Goal: Task Accomplishment & Management: Manage account settings

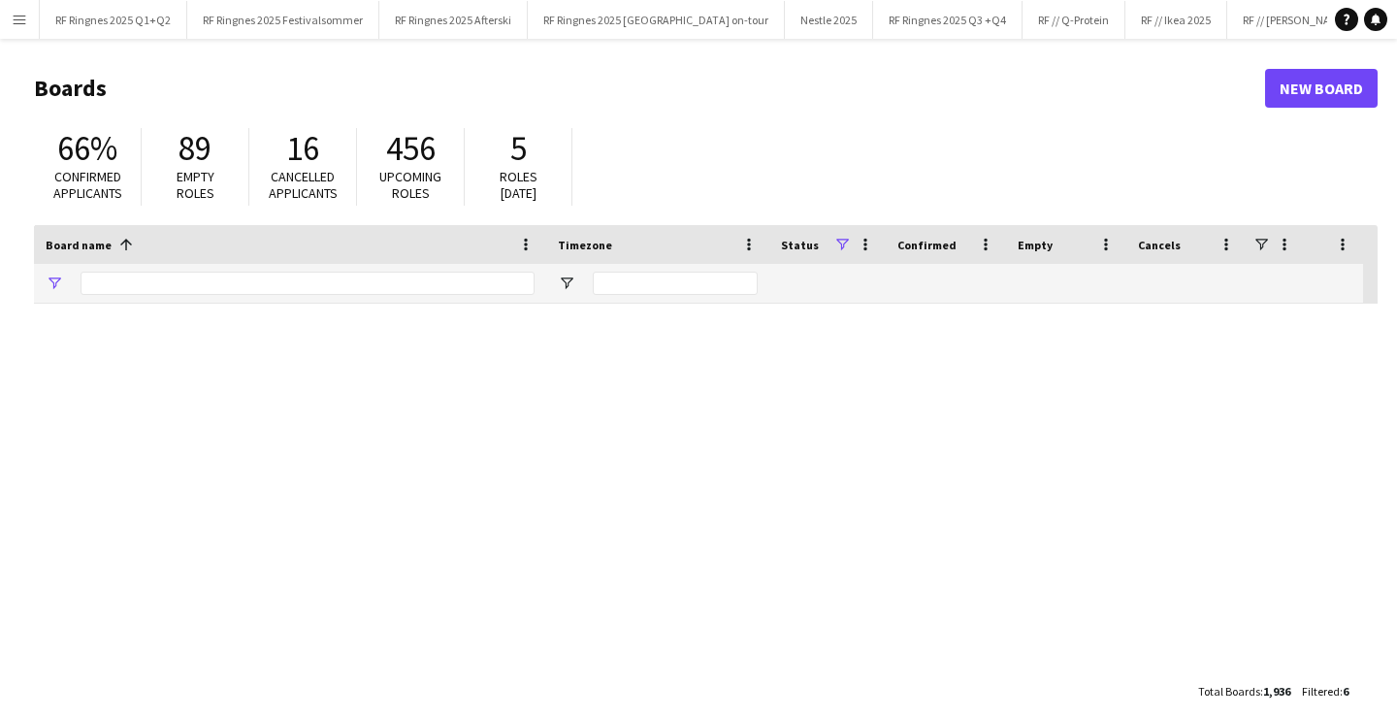
type input "*******"
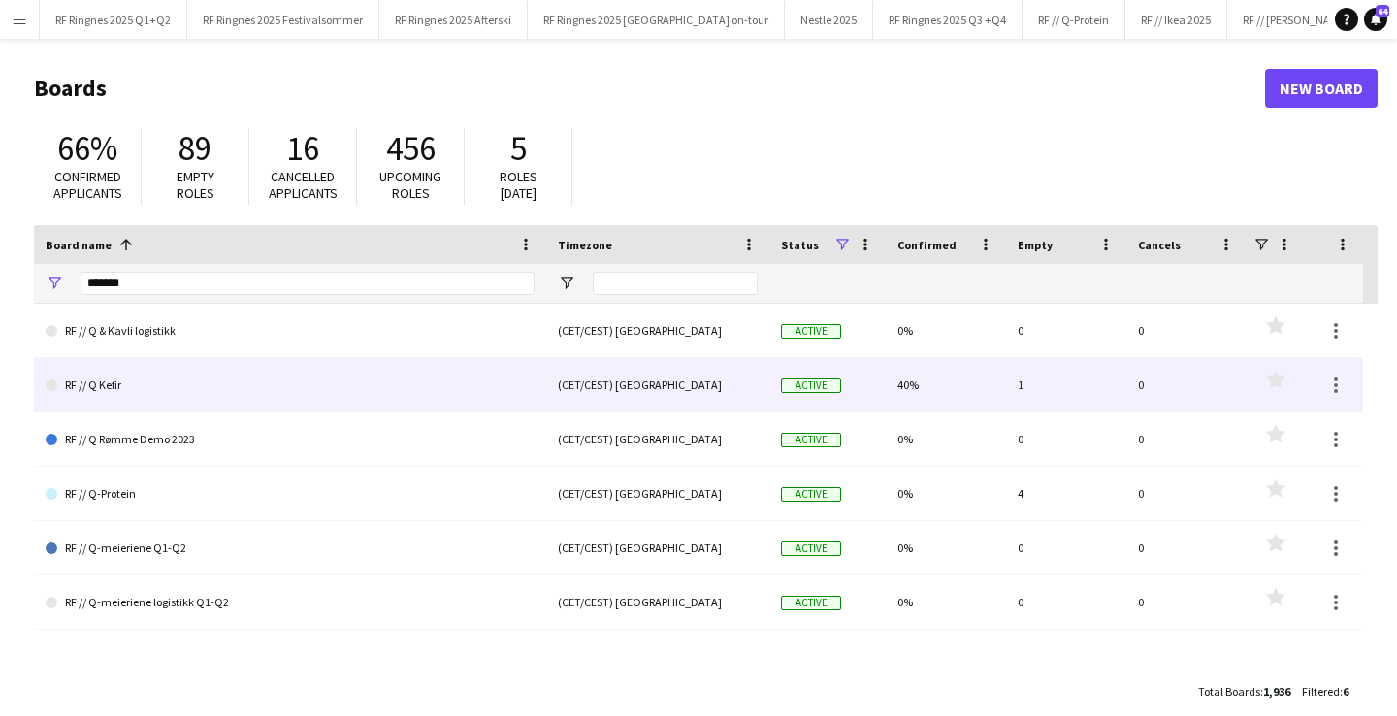
click at [109, 389] on link "RF // Q Kefir" at bounding box center [290, 385] width 489 height 54
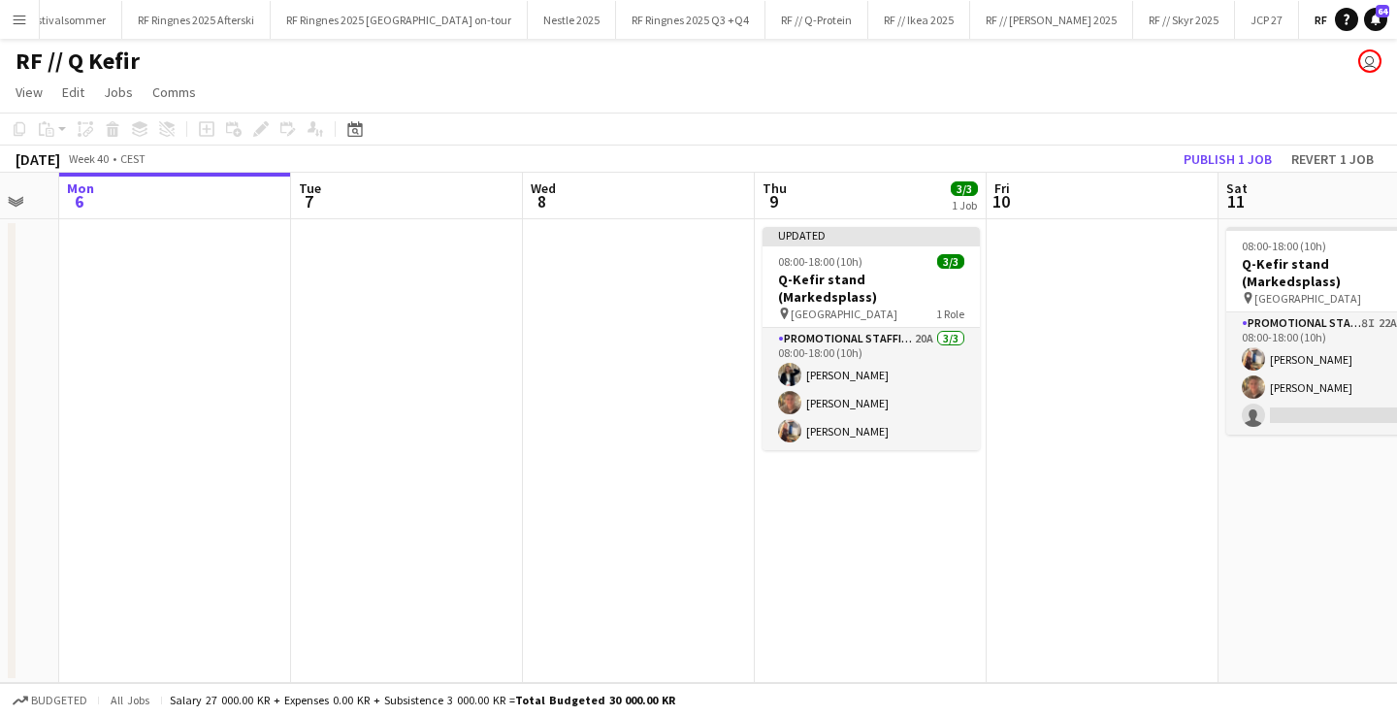
scroll to position [0, 652]
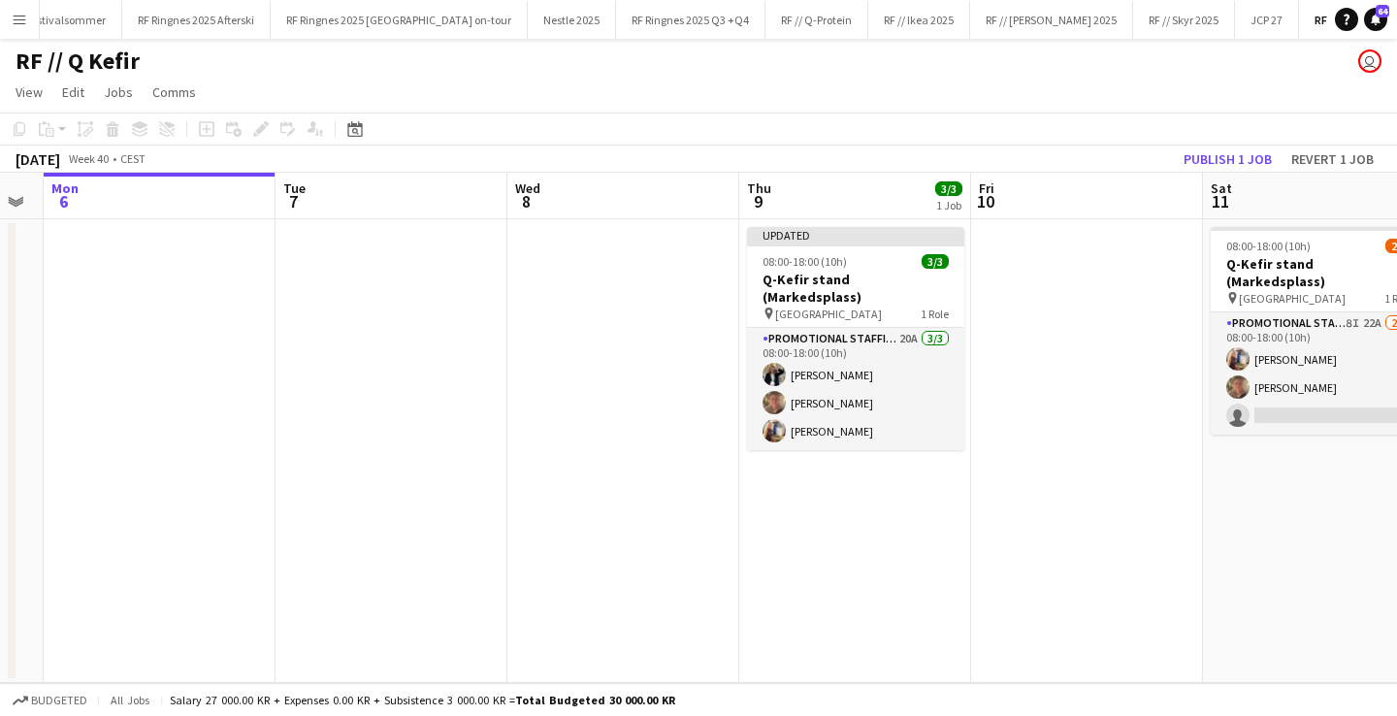
click at [585, 343] on app-date-cell at bounding box center [623, 451] width 232 height 464
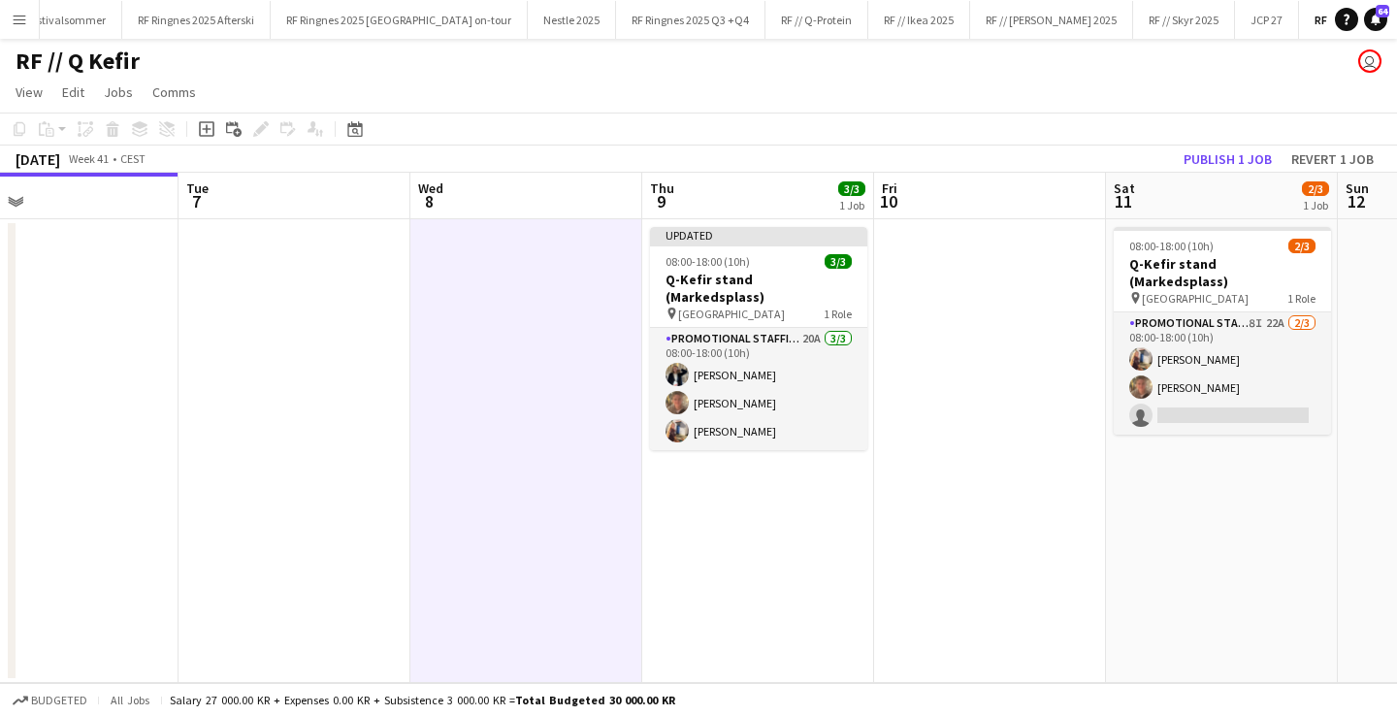
scroll to position [0, 749]
click at [568, 383] on app-date-cell at bounding box center [526, 451] width 232 height 464
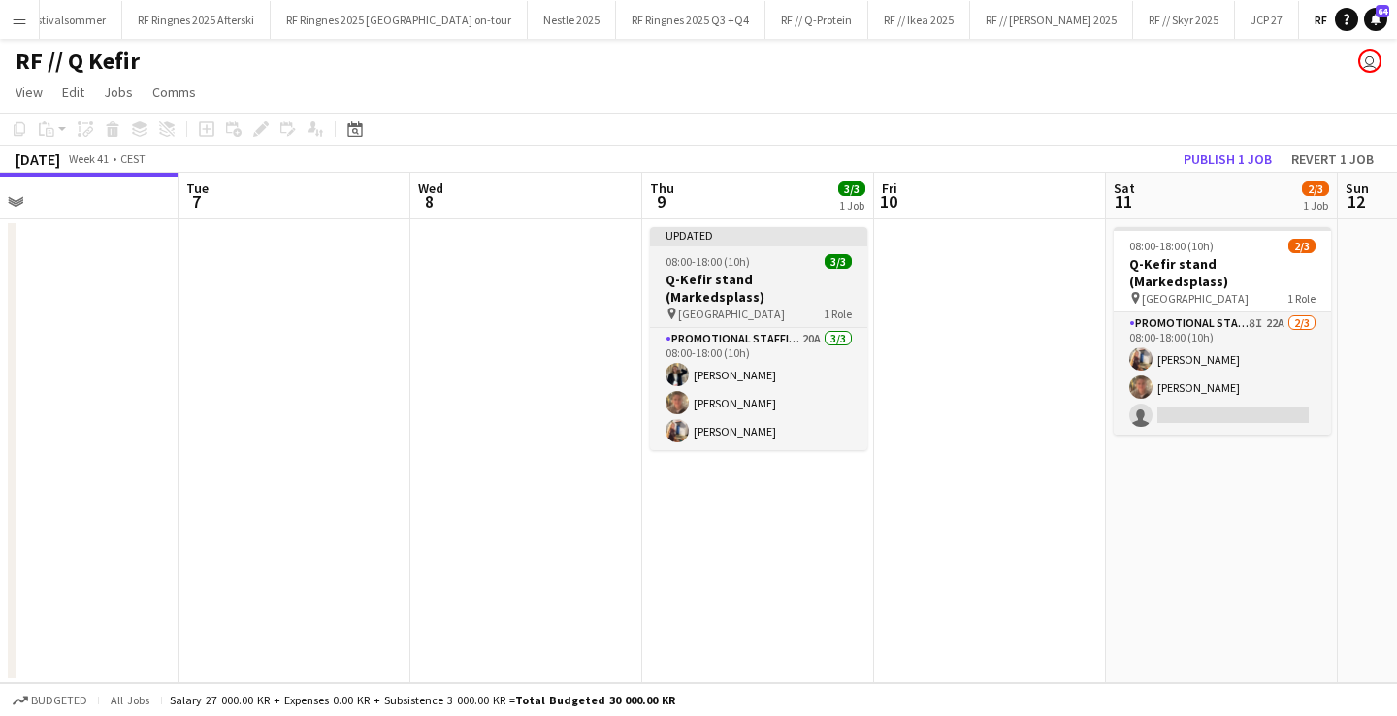
click at [728, 258] on span "08:00-18:00 (10h)" at bounding box center [707, 261] width 84 height 15
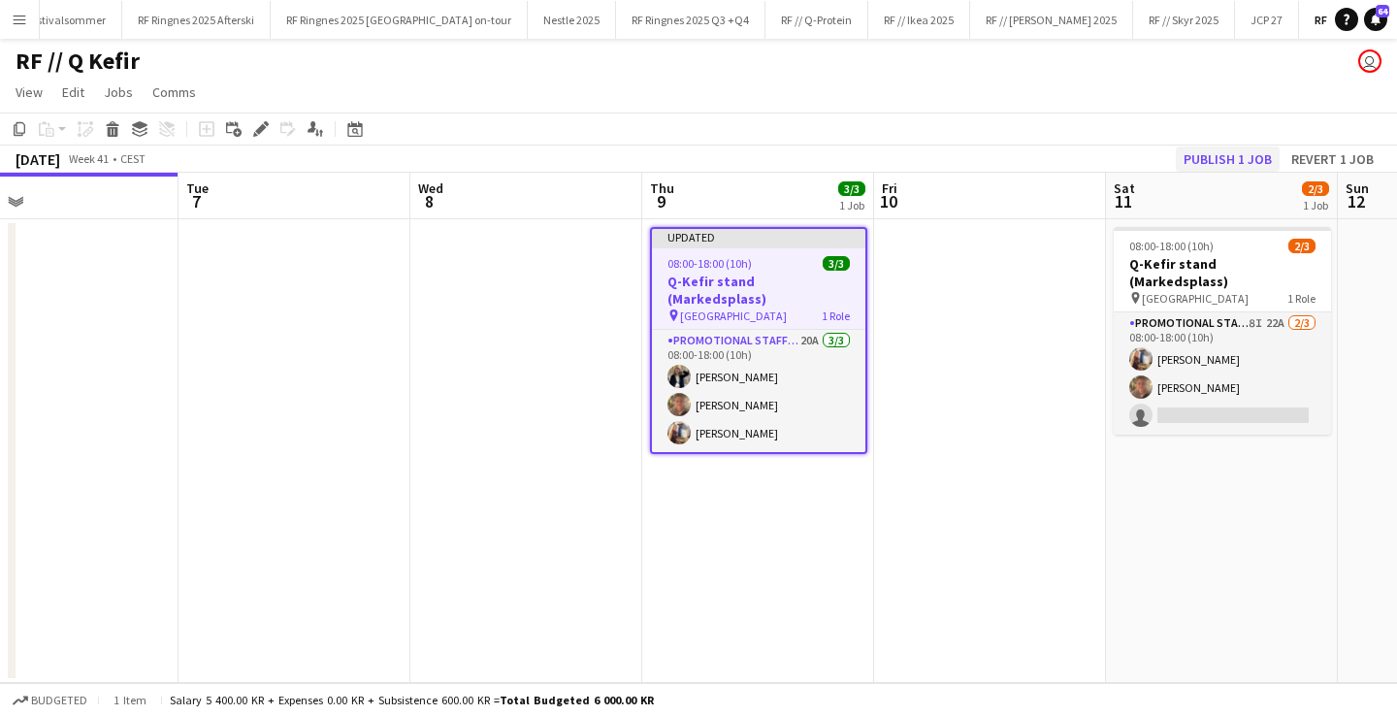
click at [1226, 158] on button "Publish 1 job" at bounding box center [1228, 158] width 104 height 25
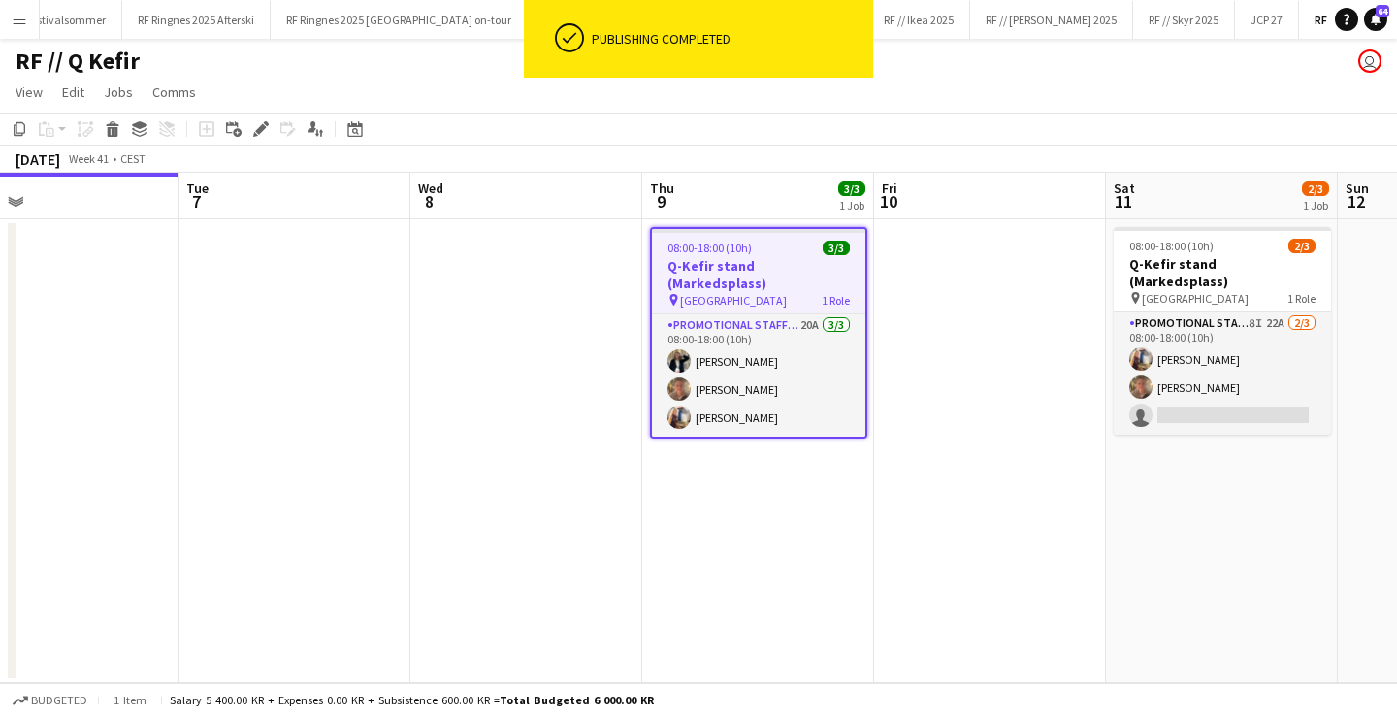
click at [695, 527] on app-date-cell "08:00-18:00 (10h) 3/3 Q-Kefir stand (Markedsplass) pin Oslo 1 Role Promotional …" at bounding box center [758, 451] width 232 height 464
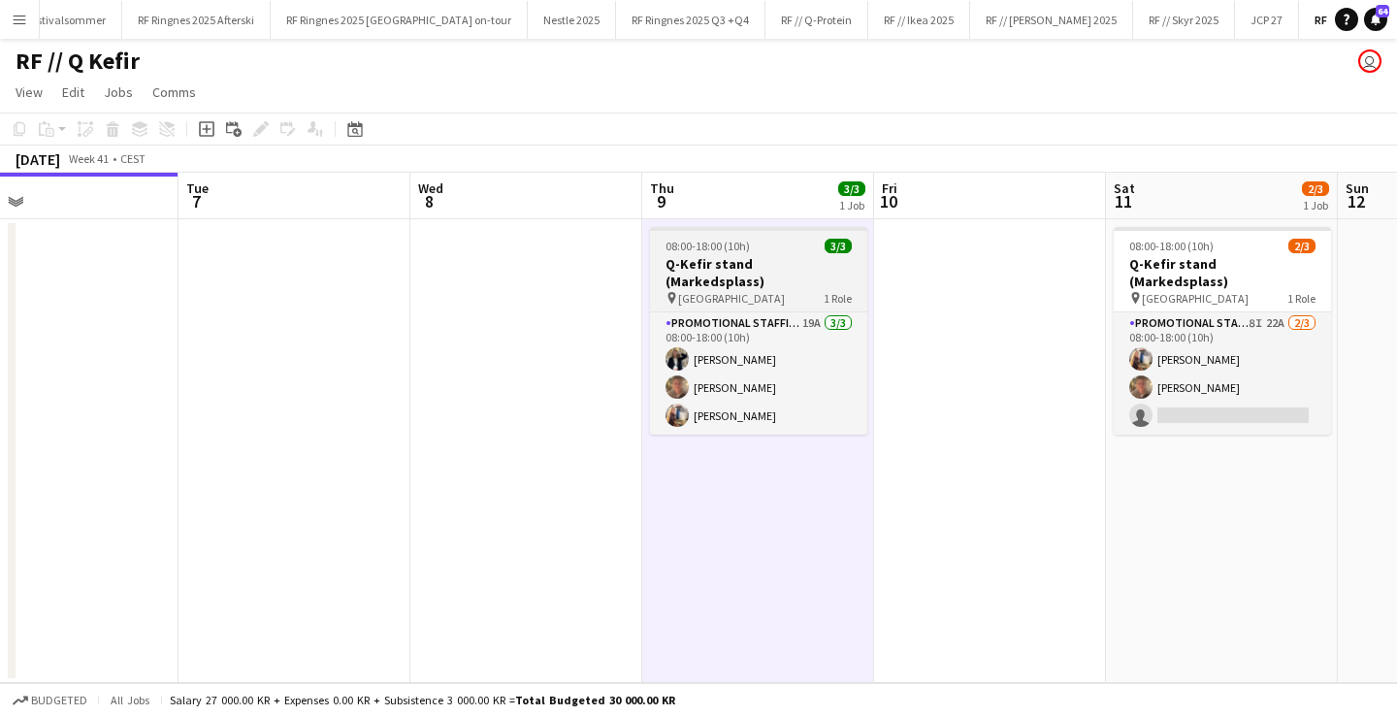
click at [774, 290] on app-job-card "08:00-18:00 (10h) 3/3 Q-Kefir stand (Markedsplass) pin Oslo 1 Role Promotional …" at bounding box center [758, 331] width 217 height 208
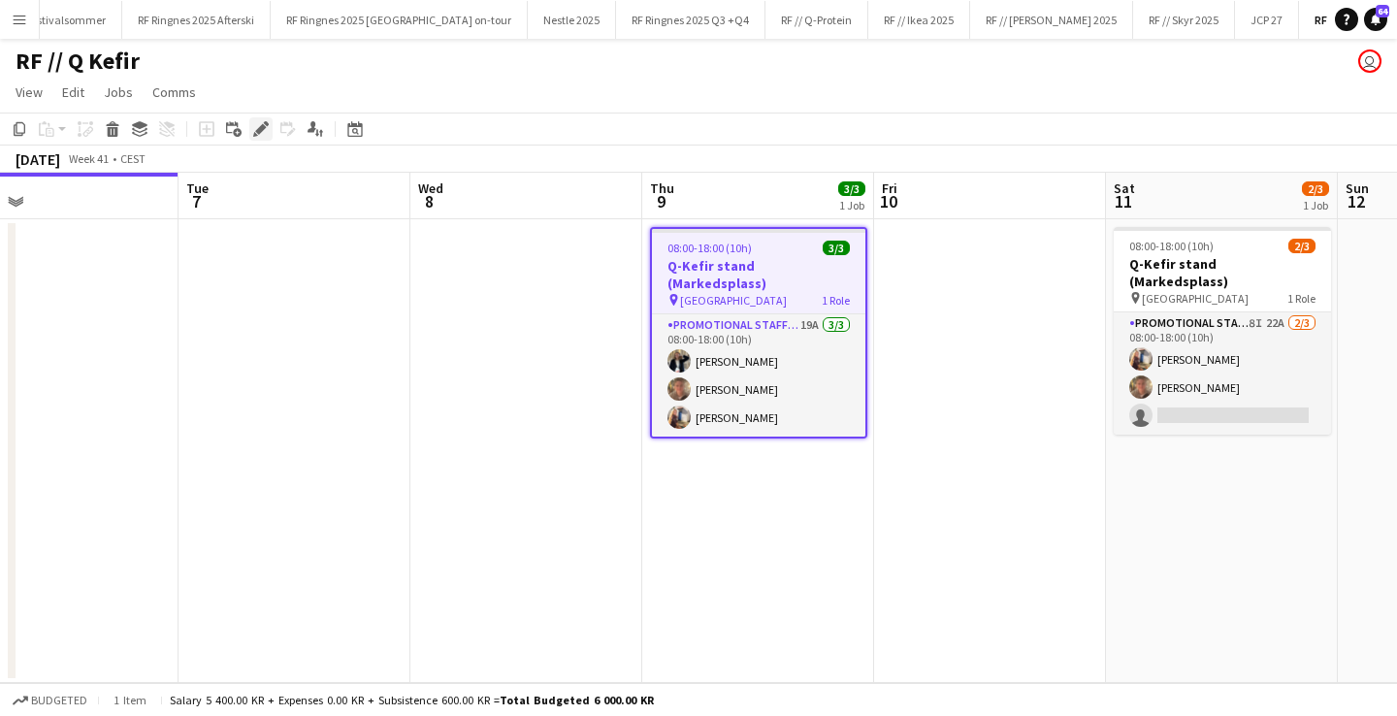
click at [253, 122] on icon "Edit" at bounding box center [261, 129] width 16 height 16
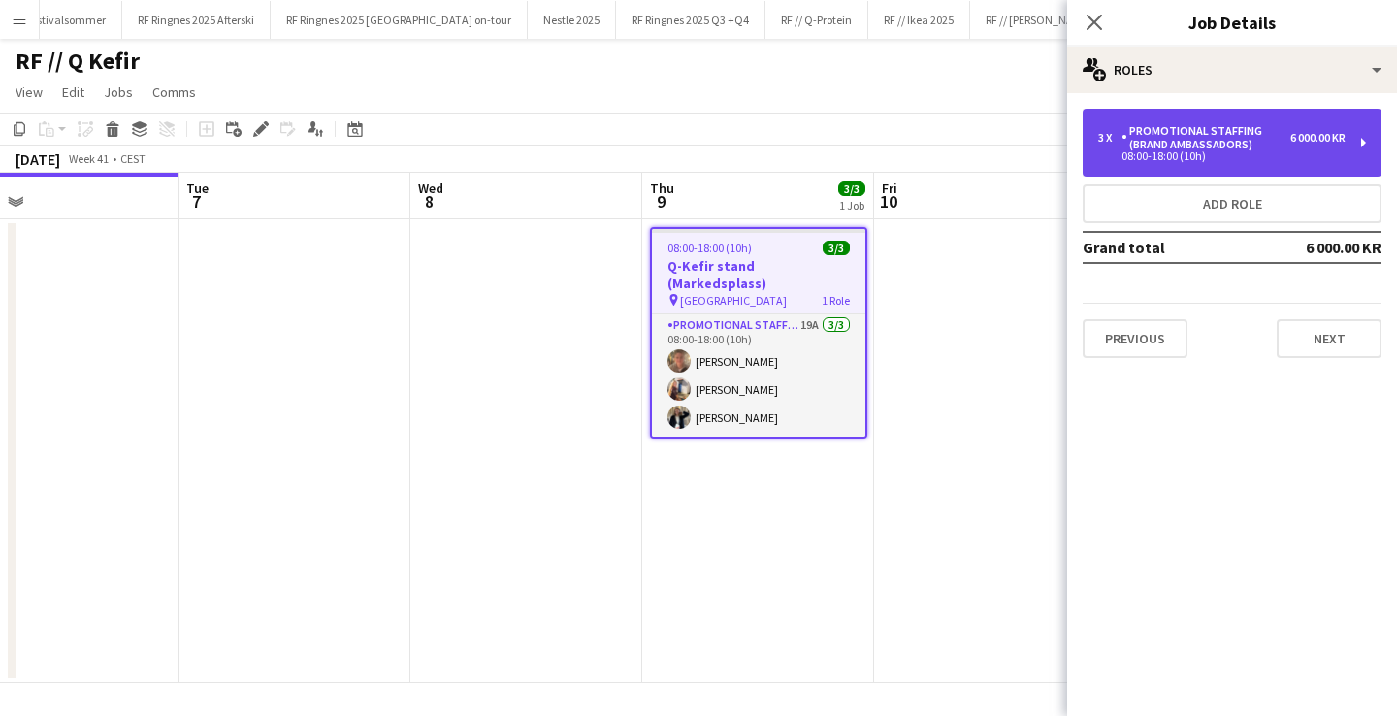
click at [1228, 148] on div "Promotional Staffing (Brand Ambassadors)" at bounding box center [1205, 137] width 169 height 27
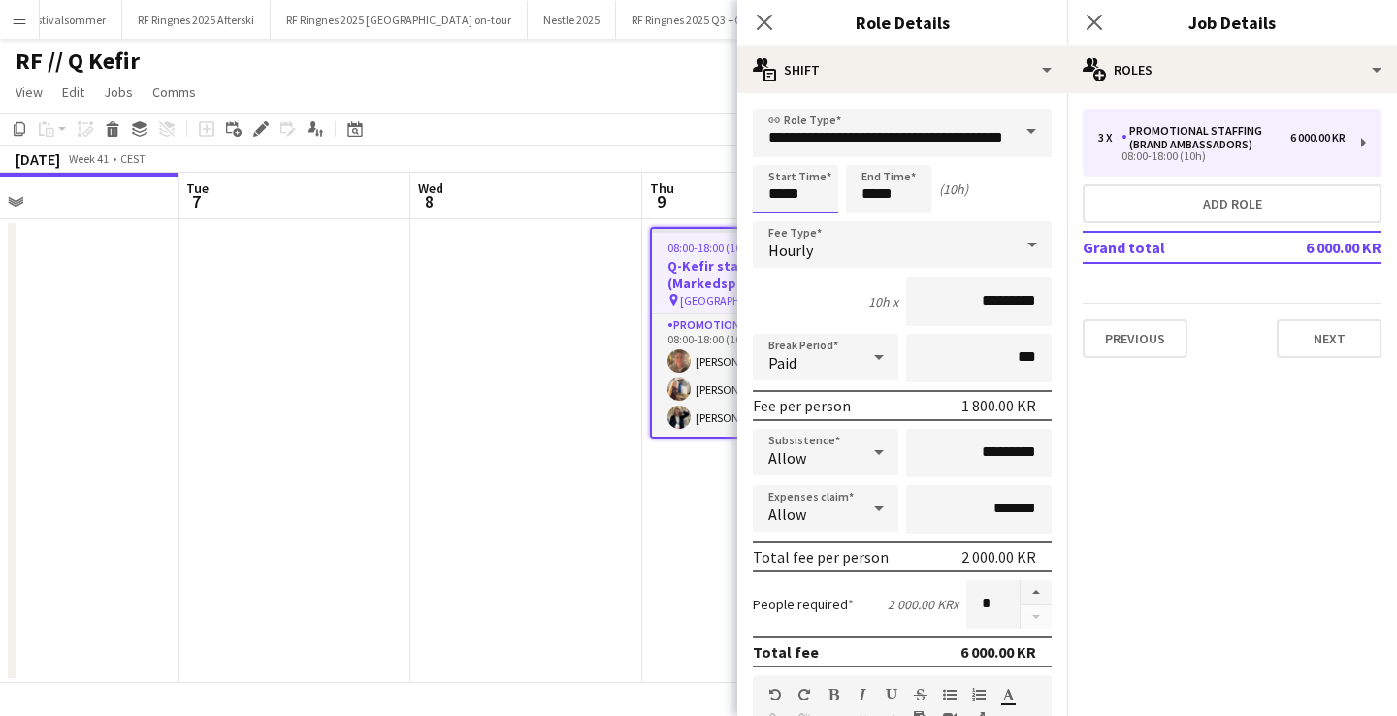
click at [774, 192] on input "*****" at bounding box center [795, 189] width 85 height 49
click at [768, 152] on div at bounding box center [776, 155] width 39 height 19
click at [775, 221] on div at bounding box center [776, 222] width 39 height 19
click at [816, 154] on div at bounding box center [814, 155] width 39 height 19
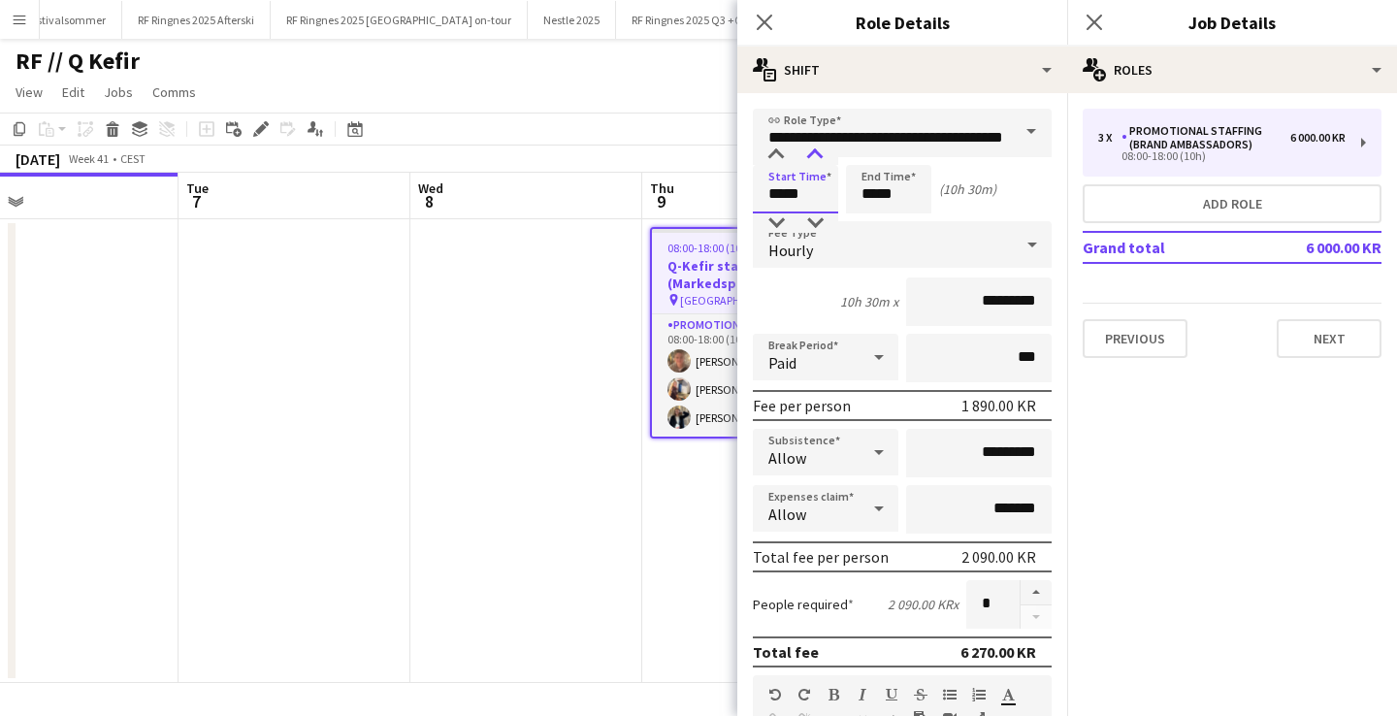
click at [816, 154] on div at bounding box center [814, 155] width 39 height 19
click at [813, 213] on div at bounding box center [814, 222] width 39 height 19
type input "*****"
click at [813, 213] on div at bounding box center [814, 222] width 39 height 19
click at [531, 495] on app-date-cell at bounding box center [526, 451] width 232 height 464
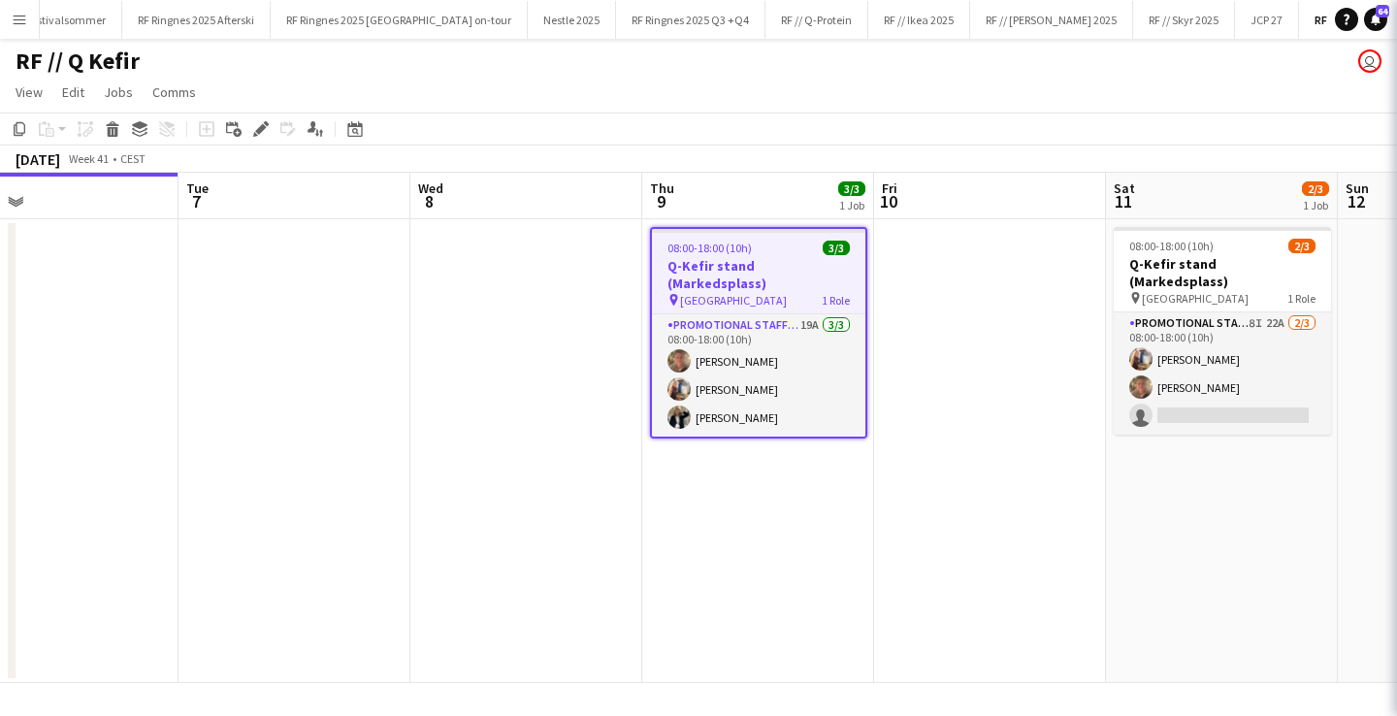
scroll to position [0, 750]
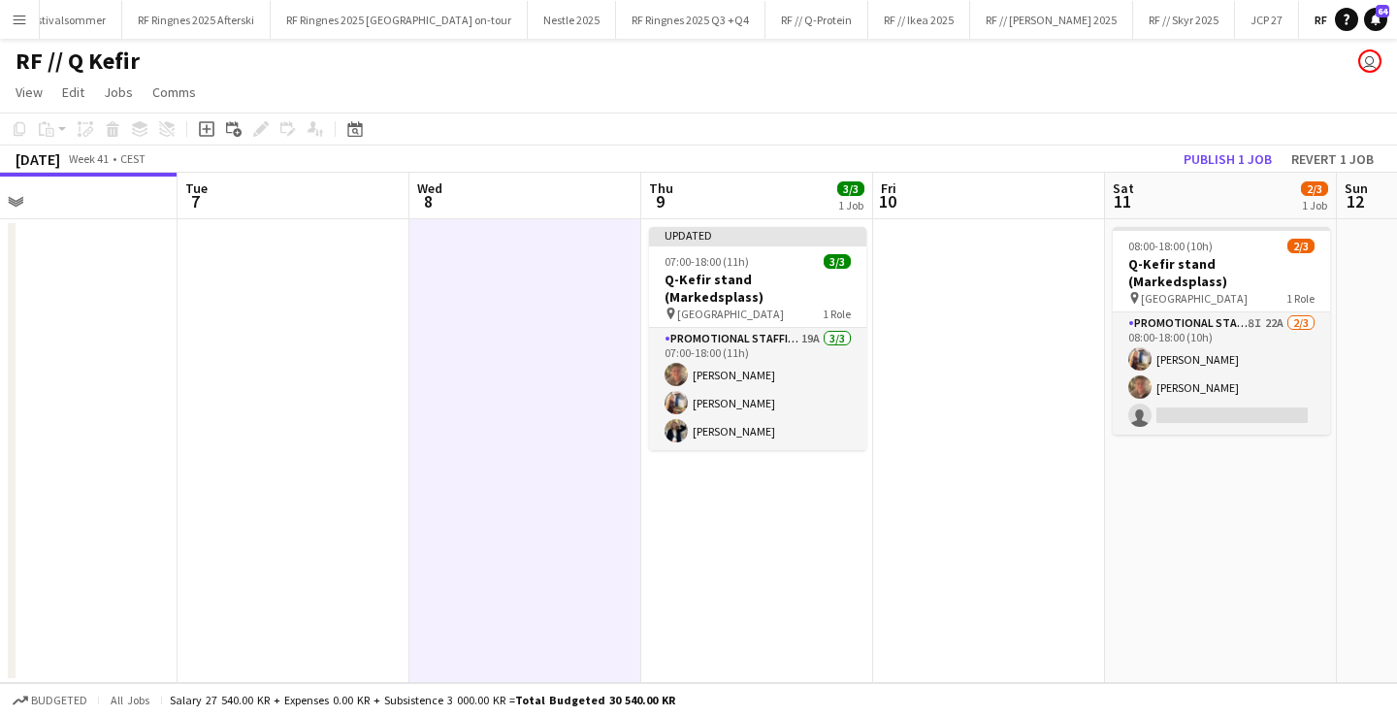
click at [736, 328] on app-card-role "Promotional Staffing (Brand Ambassadors) 19A [DATE] 07:00-18:00 (11h) [PERSON_N…" at bounding box center [757, 389] width 217 height 122
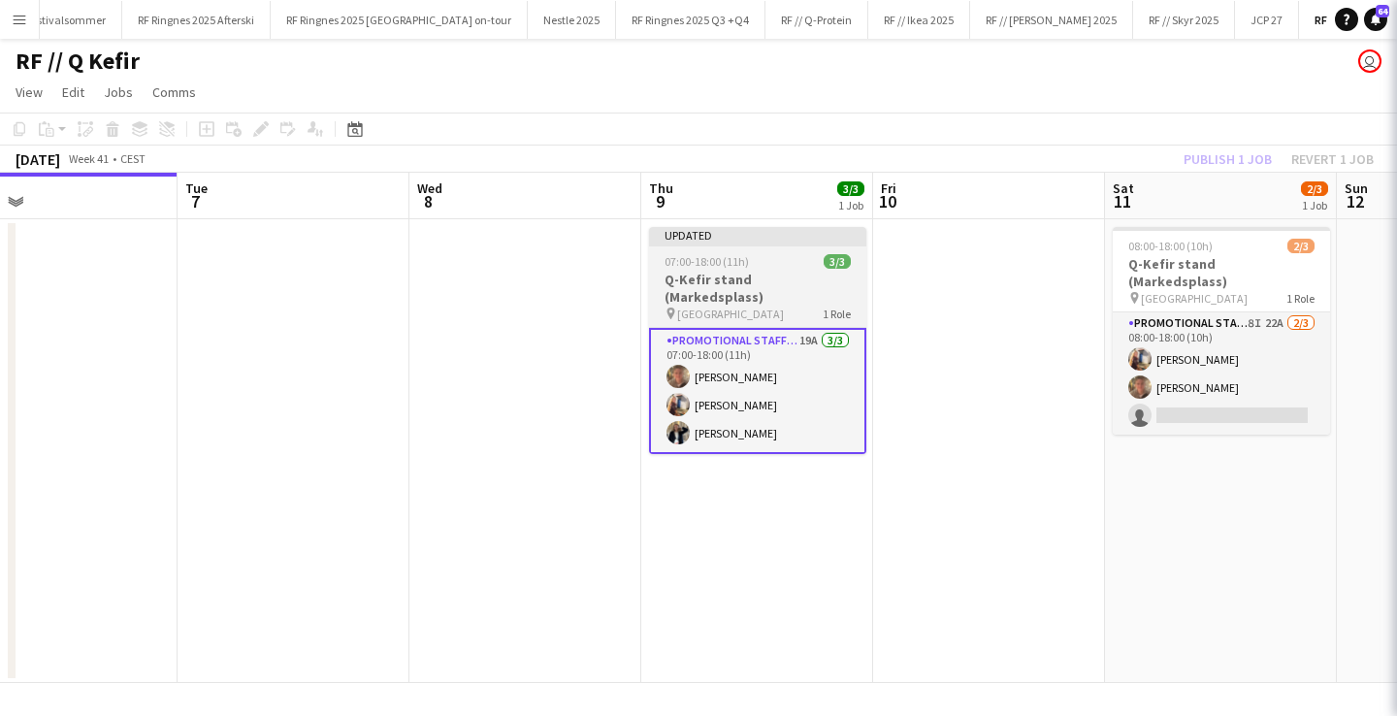
click at [733, 266] on span "07:00-18:00 (11h)" at bounding box center [706, 261] width 84 height 15
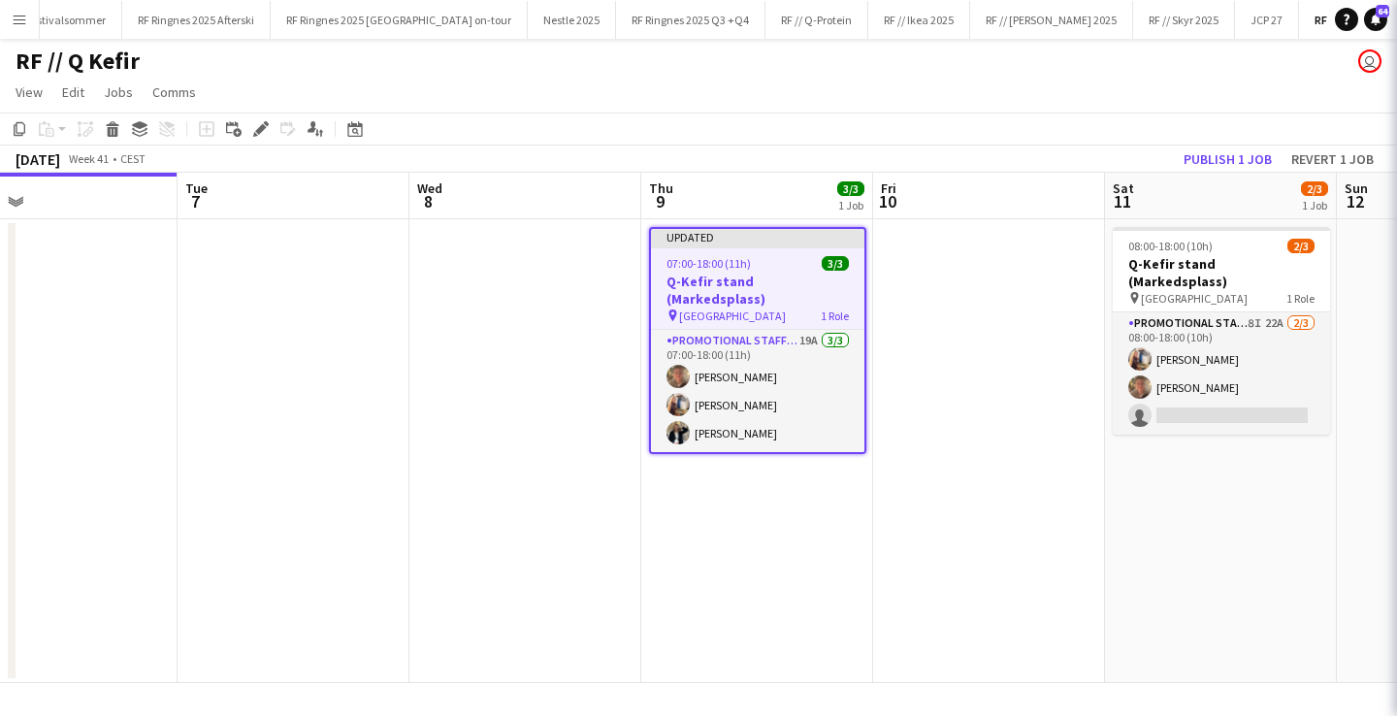
scroll to position [0, 749]
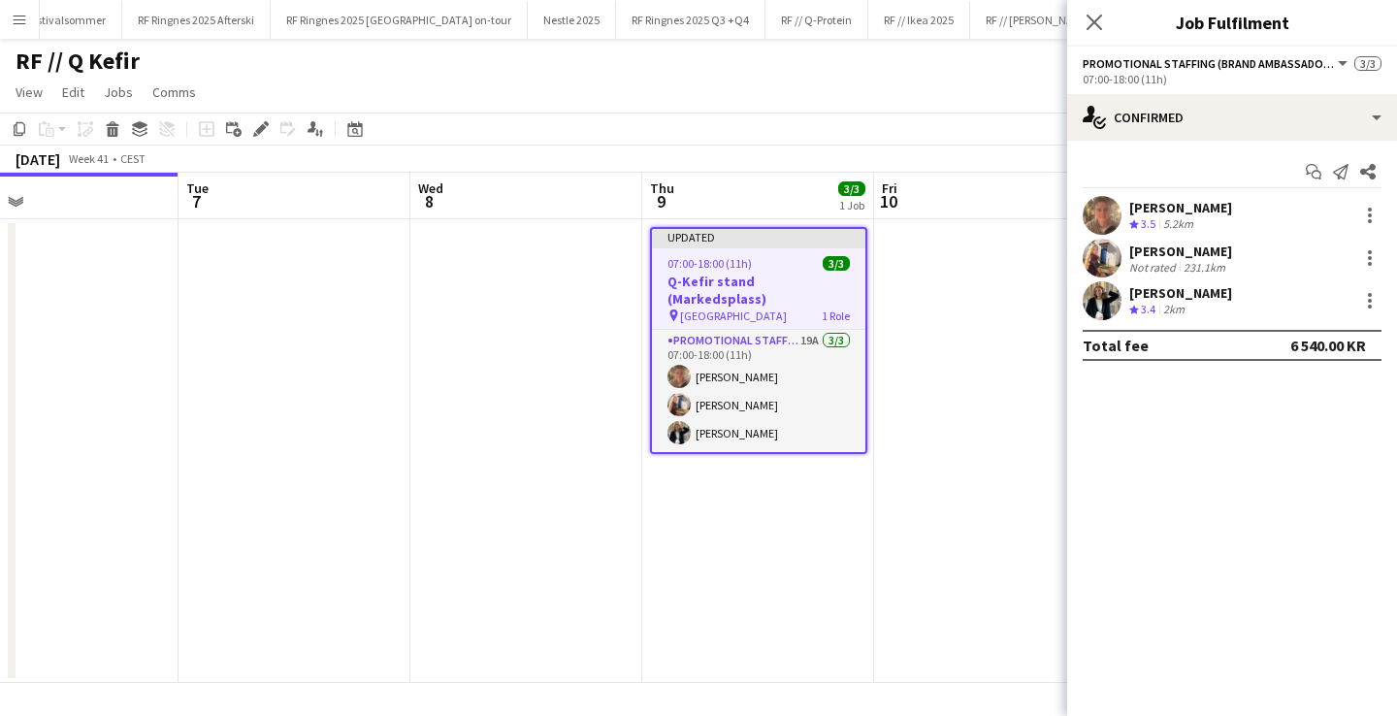
click at [950, 316] on app-date-cell at bounding box center [990, 451] width 232 height 464
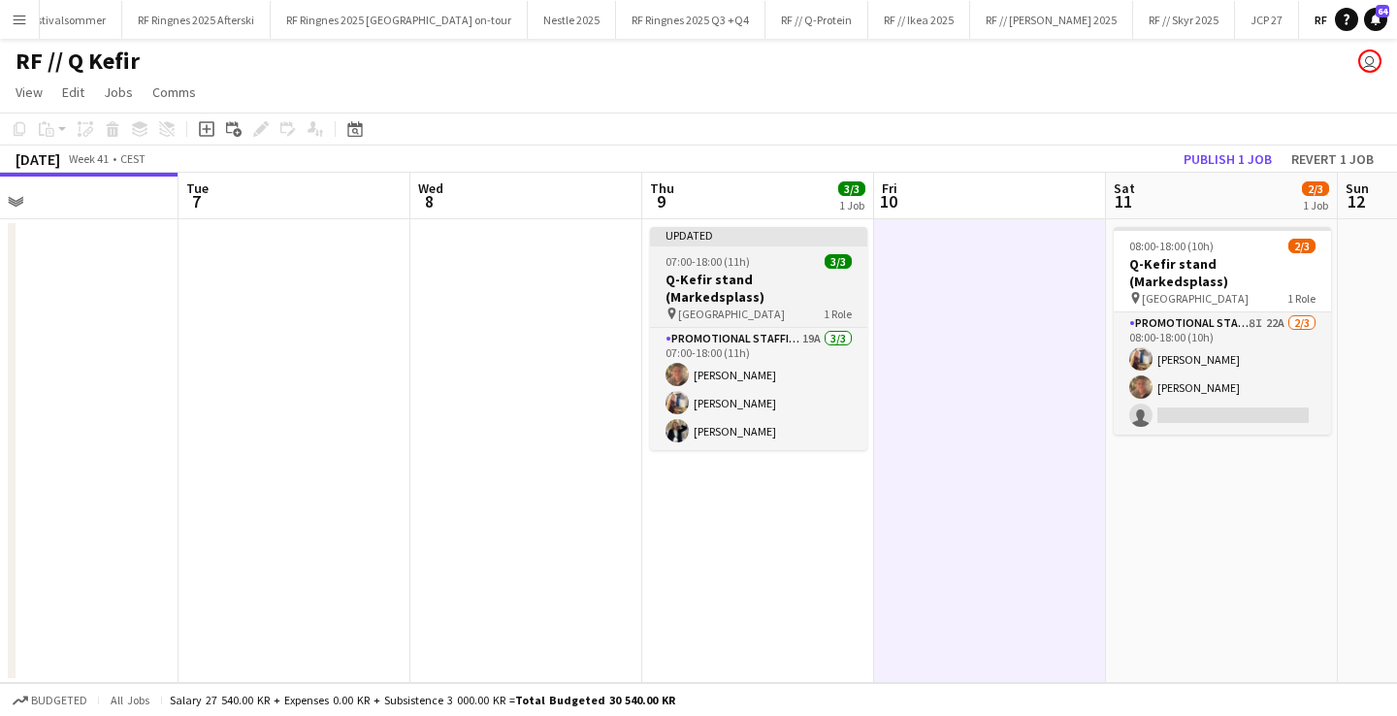
click at [786, 268] on div "07:00-18:00 (11h) 3/3" at bounding box center [758, 261] width 217 height 15
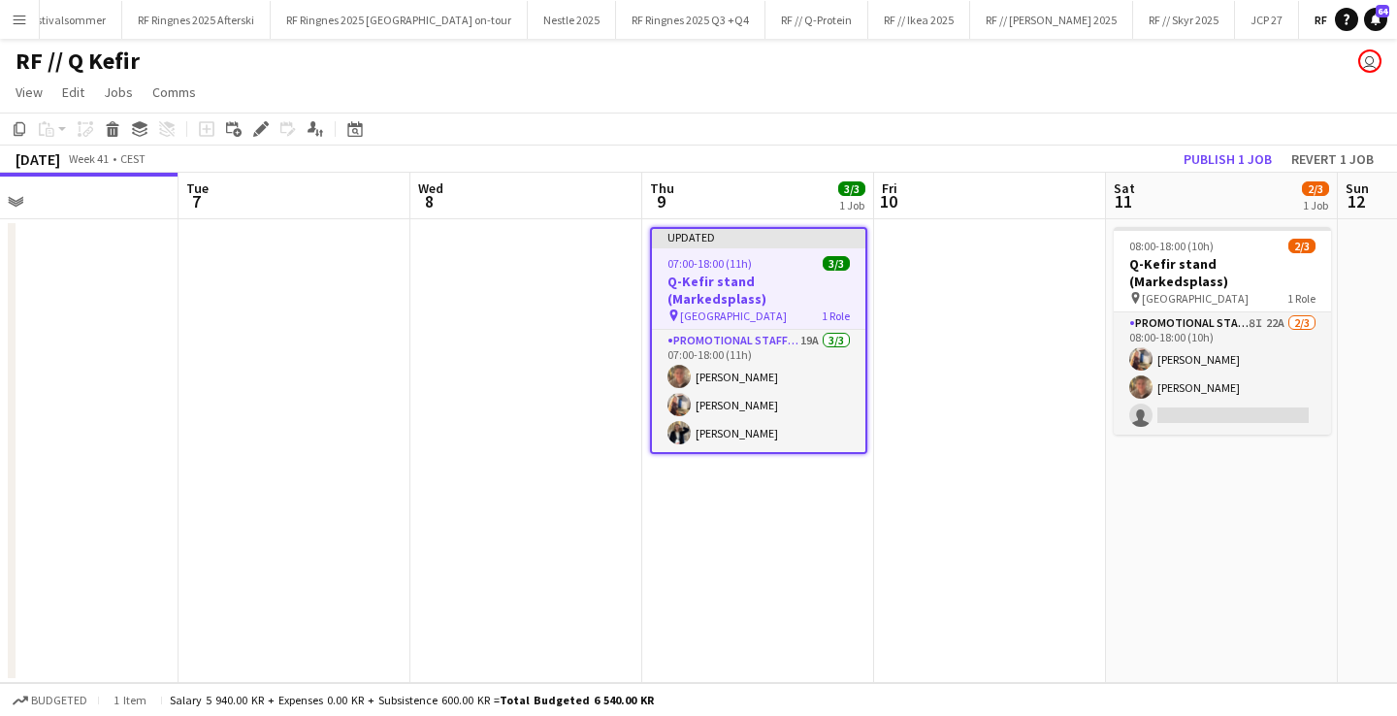
click at [1235, 142] on app-toolbar "Copy Paste Paste Command V Paste with crew Command Shift V Paste linked Job [GE…" at bounding box center [698, 129] width 1397 height 33
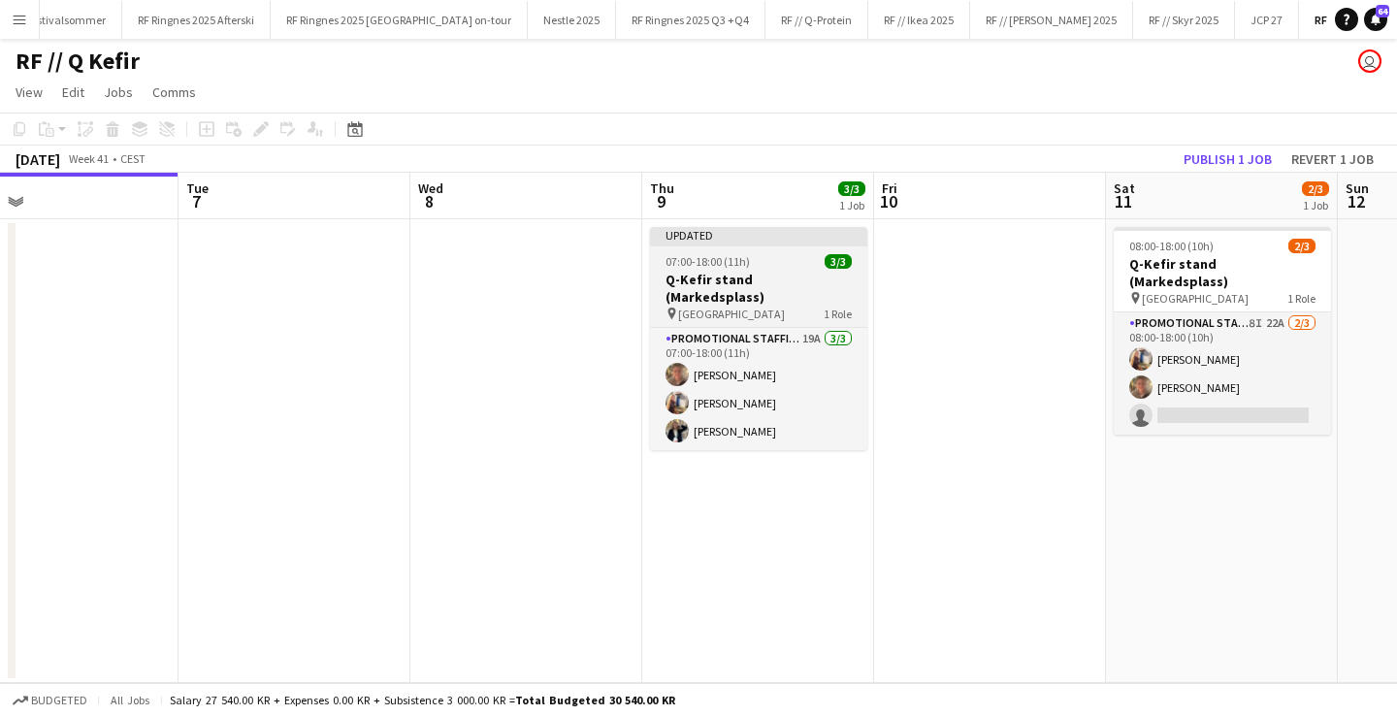
click at [780, 259] on div "07:00-18:00 (11h) 3/3" at bounding box center [758, 261] width 217 height 15
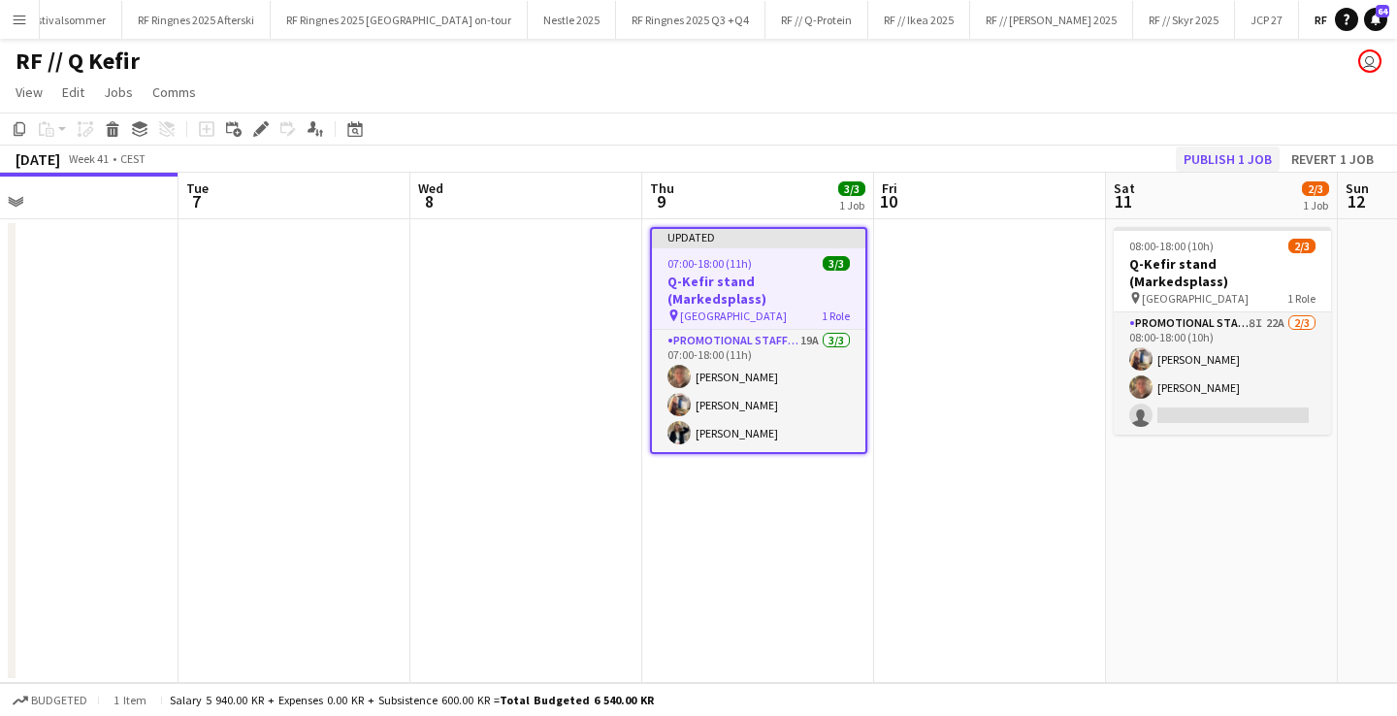
click at [1219, 162] on button "Publish 1 job" at bounding box center [1228, 158] width 104 height 25
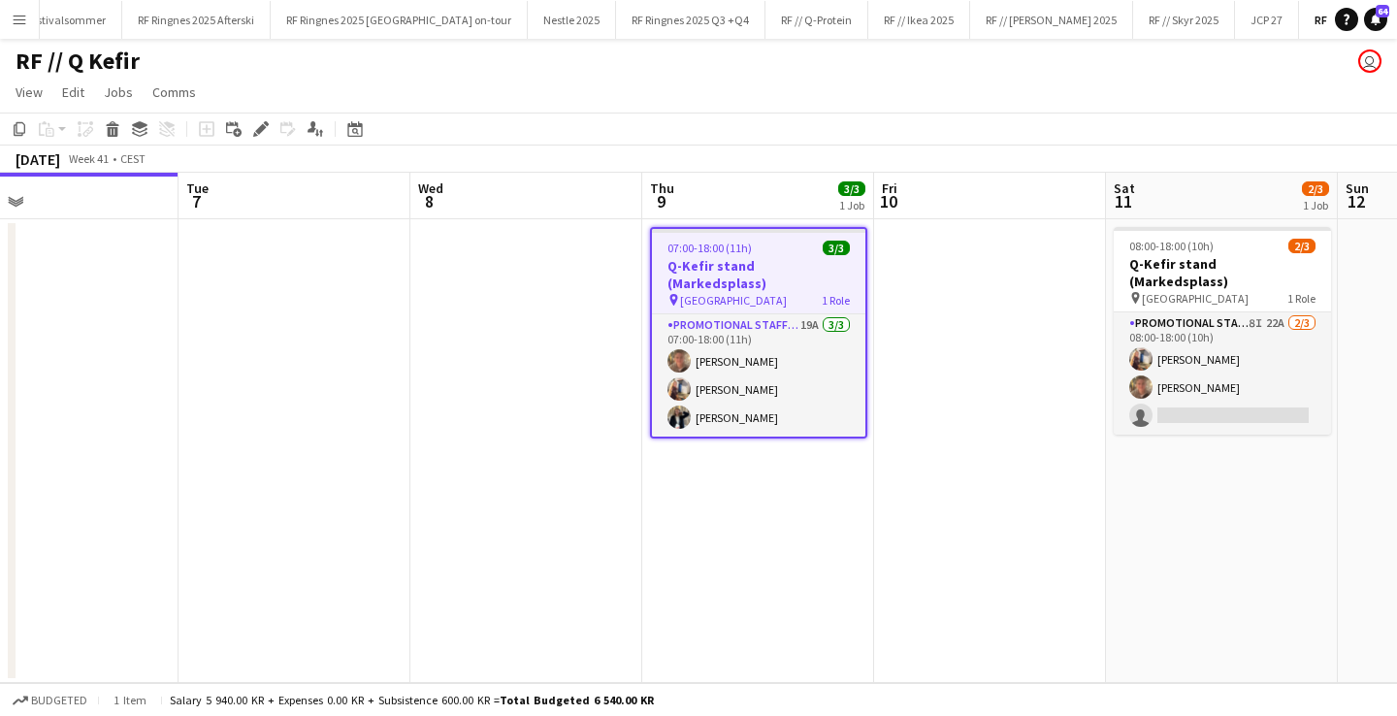
scroll to position [0, 0]
click at [765, 16] on button "RF // Q-Protein Close" at bounding box center [816, 20] width 103 height 38
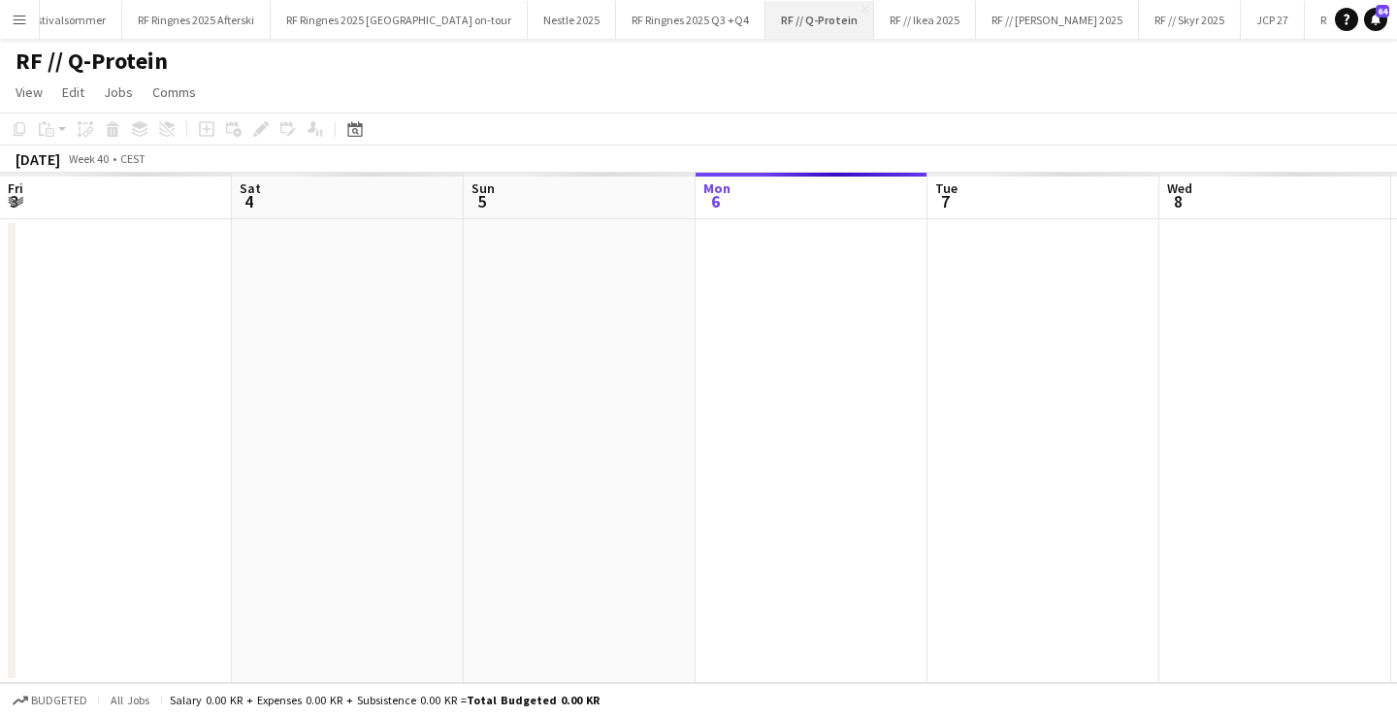
scroll to position [0, 464]
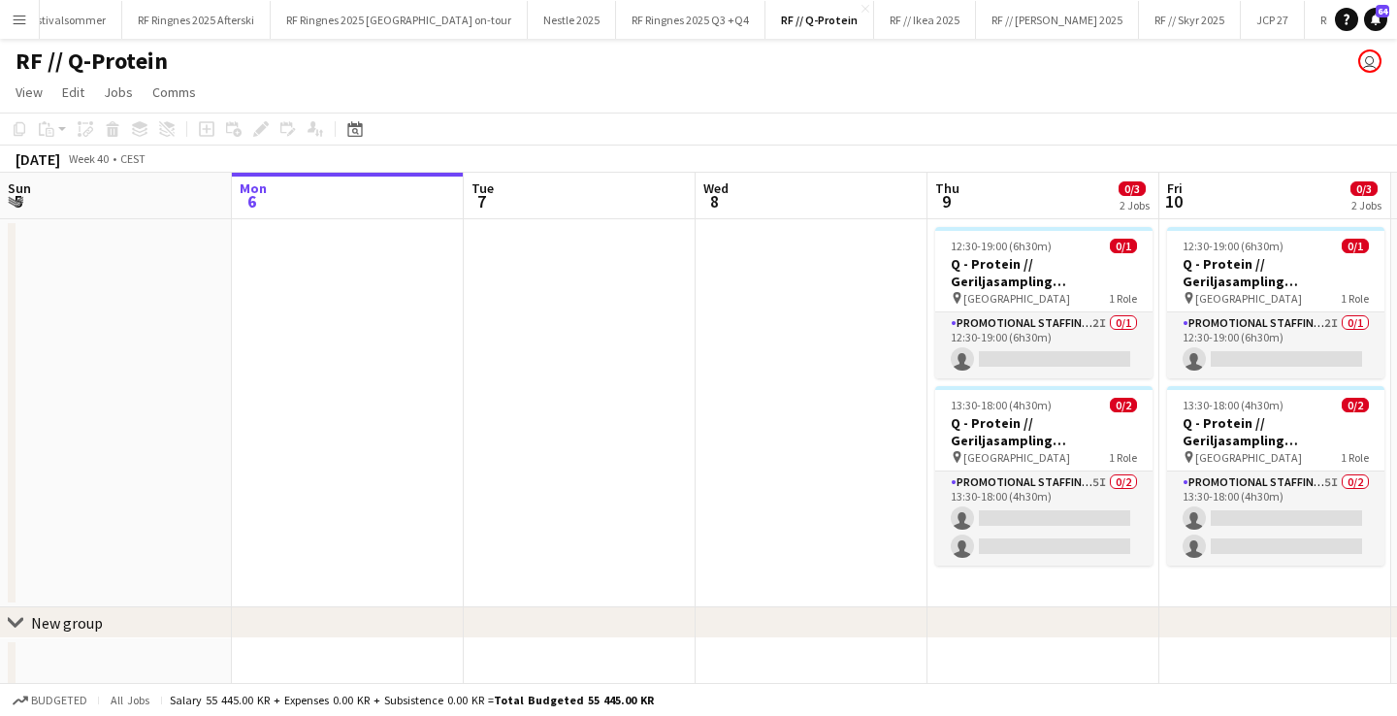
click at [17, 26] on app-icon "Menu" at bounding box center [20, 20] width 16 height 16
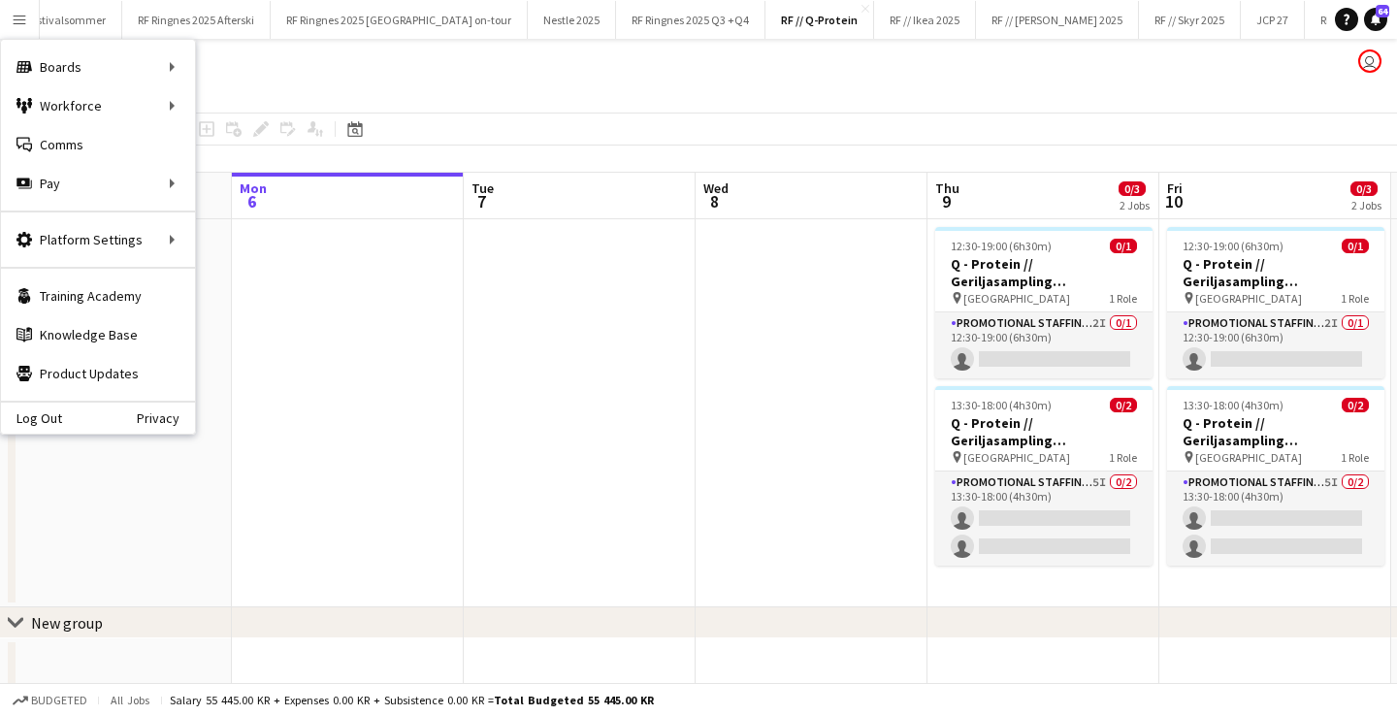
click at [17, 26] on app-icon "Menu" at bounding box center [20, 20] width 16 height 16
